Goal: Task Accomplishment & Management: Use online tool/utility

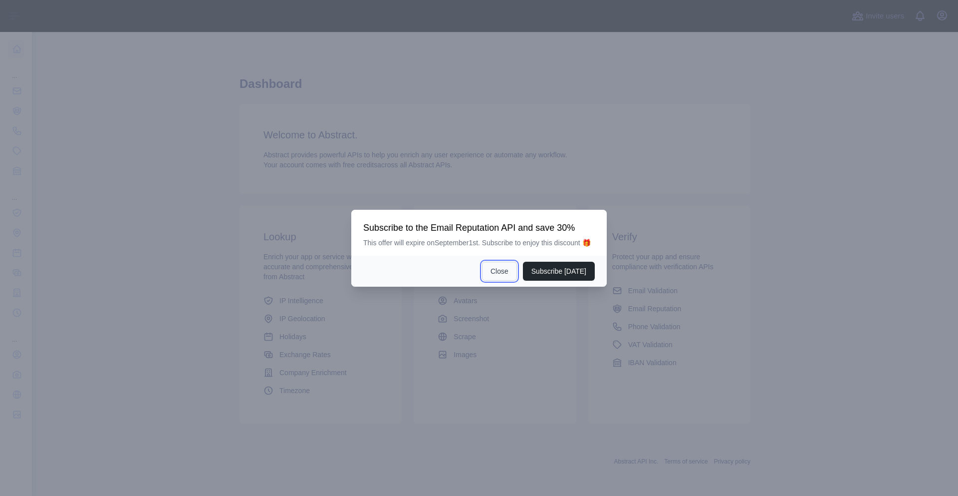
click at [510, 271] on button "Close" at bounding box center [499, 270] width 35 height 19
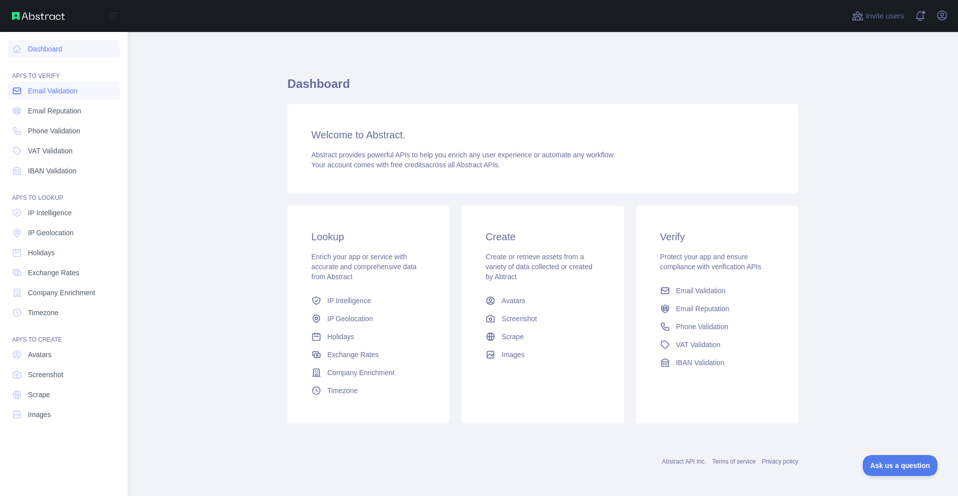
click at [38, 90] on span "Email Validation" at bounding box center [52, 91] width 49 height 10
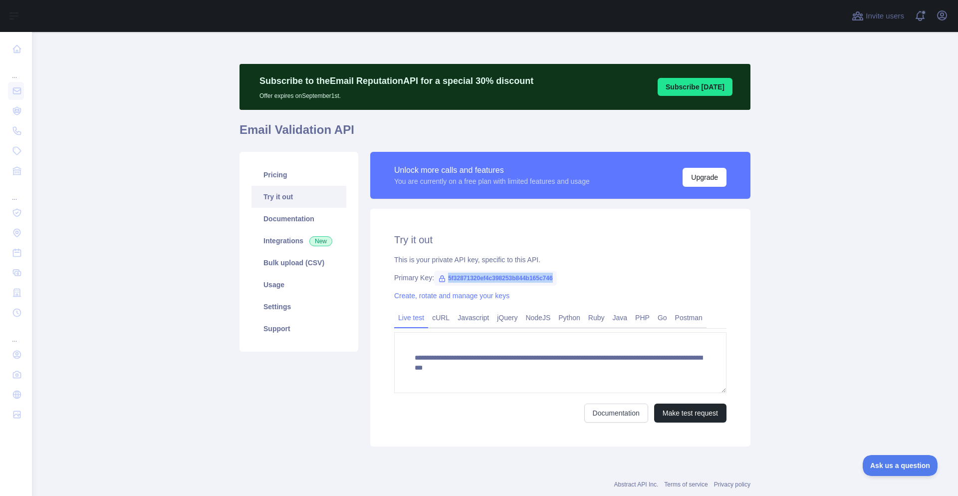
drag, startPoint x: 442, startPoint y: 273, endPoint x: 558, endPoint y: 279, distance: 116.4
click at [558, 279] on div "Primary Key: 5f32871320ef4c398253b844b165c746" at bounding box center [560, 277] width 332 height 10
copy span "5f32871320ef4c398253b844b165c746"
